Goal: Task Accomplishment & Management: Use online tool/utility

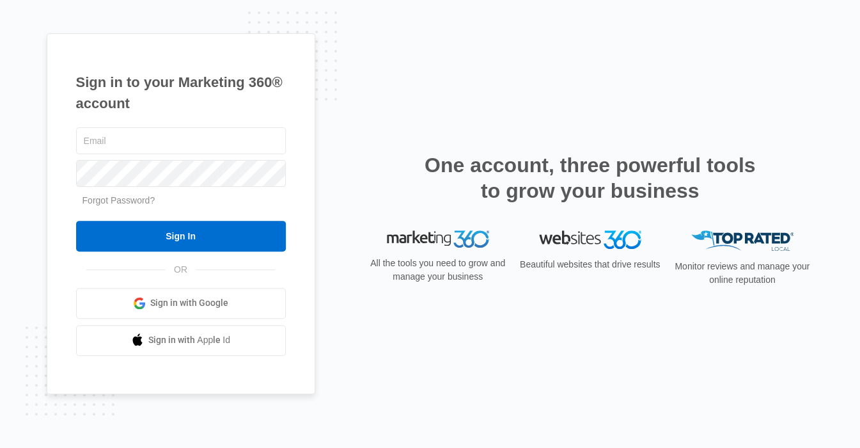
click at [0, 447] on com-1password-button at bounding box center [0, 448] width 0 height 0
type input "[PERSON_NAME][EMAIL_ADDRESS][DOMAIN_NAME]"
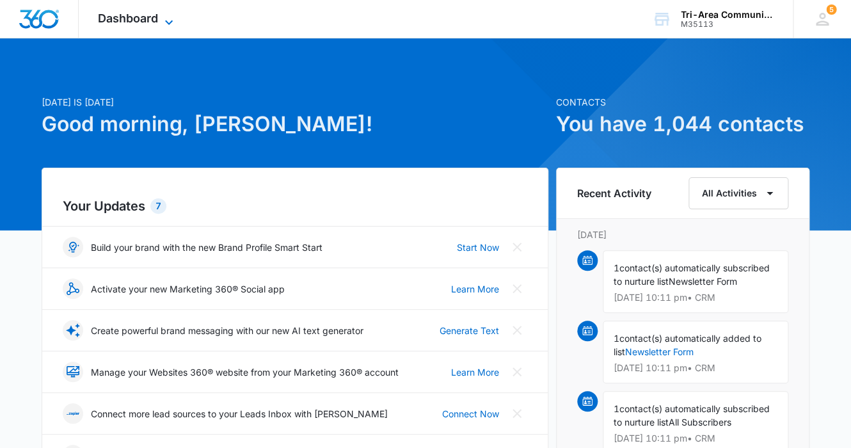
click at [118, 18] on span "Dashboard" at bounding box center [128, 18] width 60 height 13
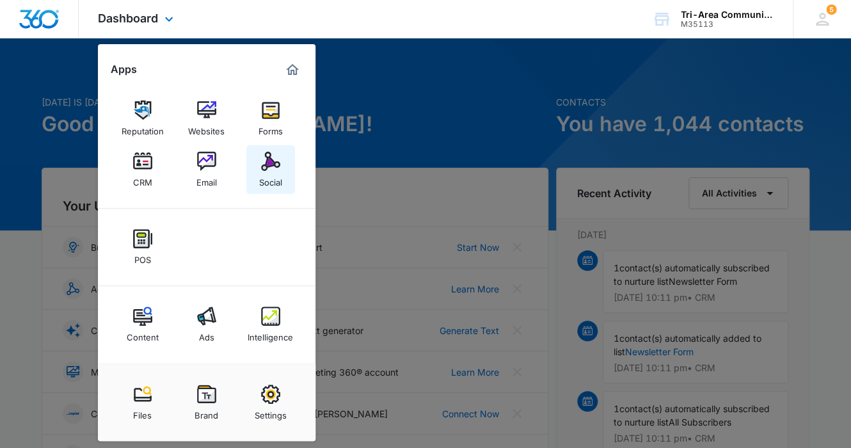
click at [269, 164] on img at bounding box center [270, 161] width 19 height 19
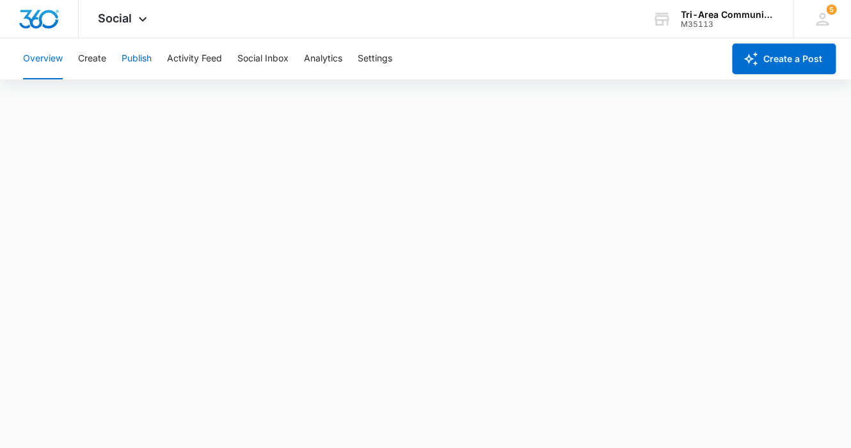
click at [137, 55] on button "Publish" at bounding box center [137, 58] width 30 height 41
click at [90, 58] on button "Create" at bounding box center [92, 58] width 28 height 41
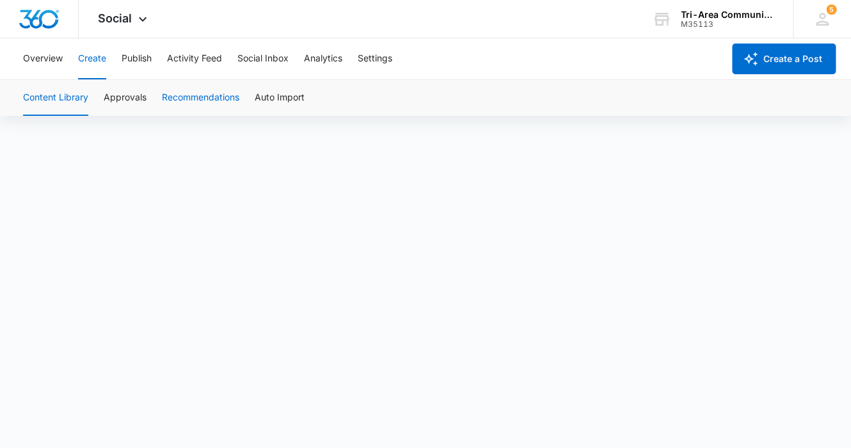
scroll to position [9, 0]
click at [482, 109] on div "Content Library Approvals Recommendations Auto Import" at bounding box center [425, 98] width 820 height 36
click at [136, 60] on button "Publish" at bounding box center [137, 58] width 30 height 41
click at [83, 57] on button "Create" at bounding box center [92, 58] width 28 height 41
click at [131, 56] on button "Publish" at bounding box center [137, 58] width 30 height 41
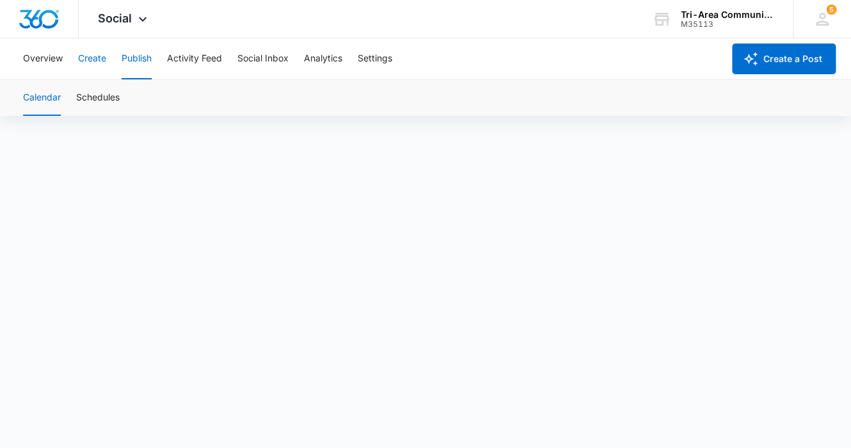
click at [96, 59] on button "Create" at bounding box center [92, 58] width 28 height 41
